Goal: Check status: Check status

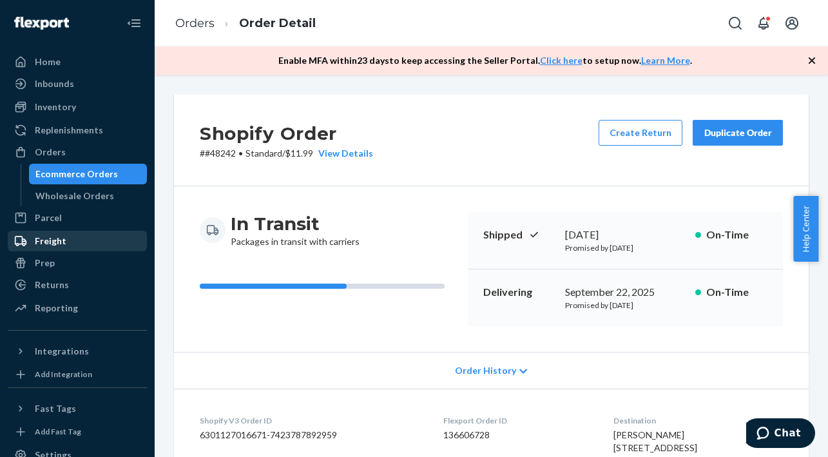
scroll to position [129, 0]
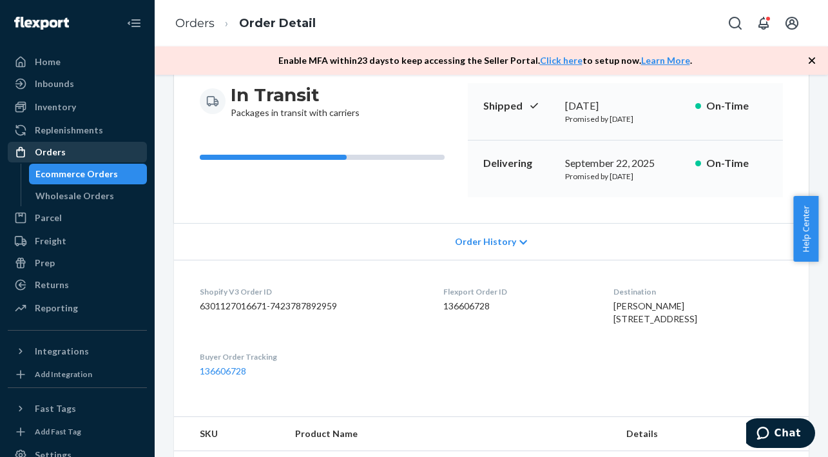
click at [61, 153] on div "Orders" at bounding box center [50, 152] width 31 height 13
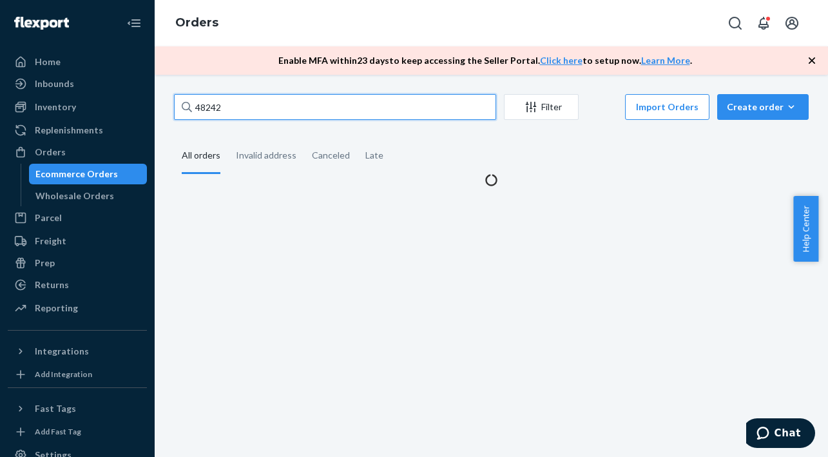
click at [297, 109] on input "48242" at bounding box center [335, 107] width 322 height 26
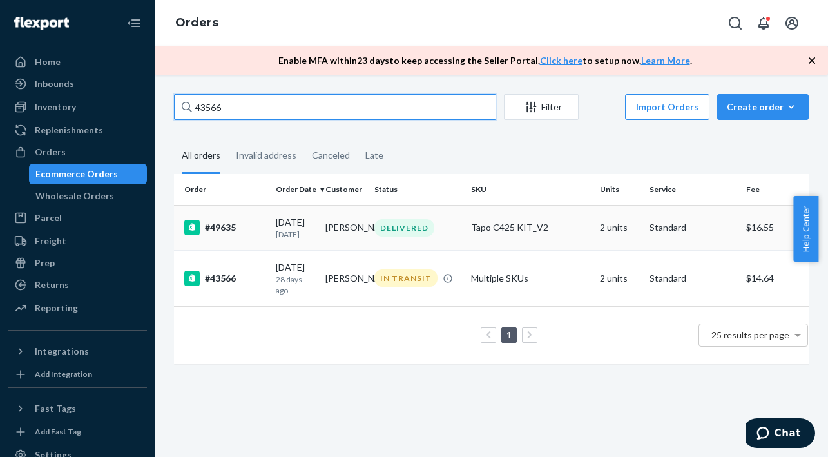
type input "43566"
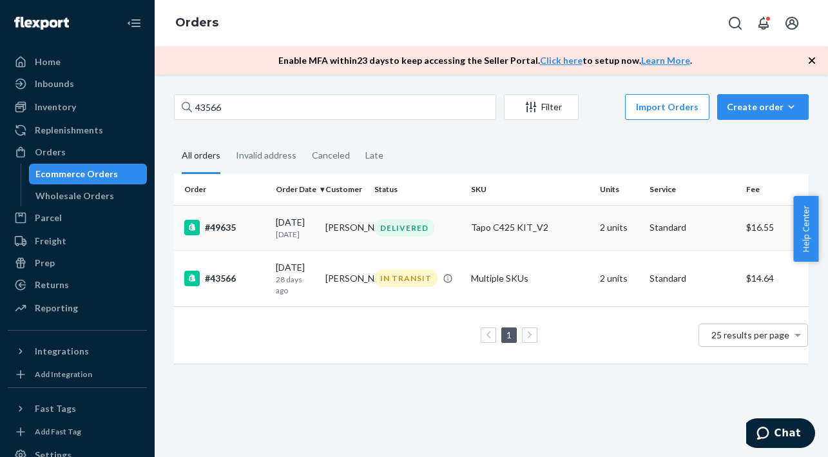
click at [331, 224] on td "[PERSON_NAME]" at bounding box center [345, 227] width 50 height 45
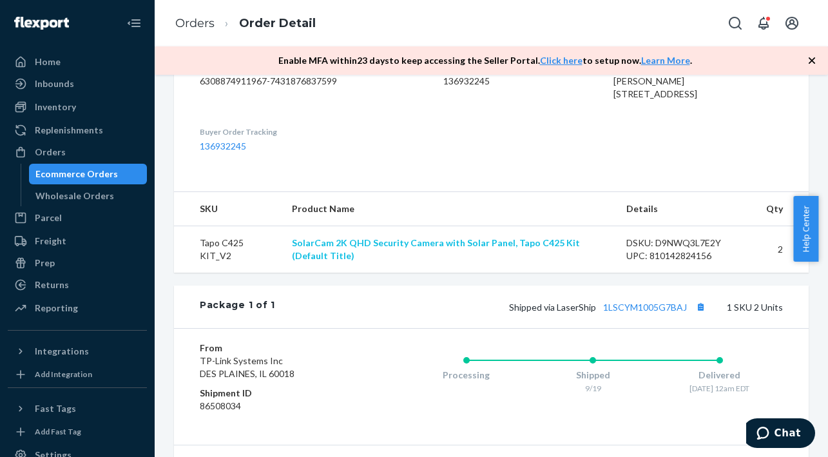
scroll to position [387, 0]
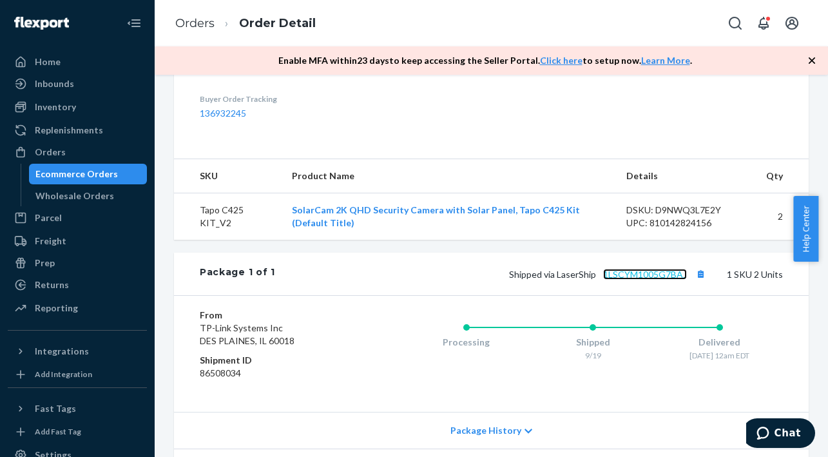
click at [640, 280] on link "1LSCYM1005G7BAJ" at bounding box center [645, 274] width 84 height 11
